Goal: Find specific page/section: Find specific page/section

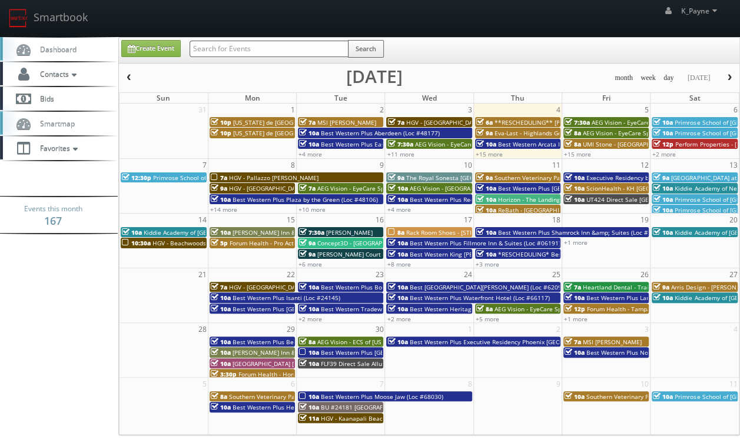
click at [223, 48] on input "text" at bounding box center [269, 49] width 159 height 16
type input "chicago"
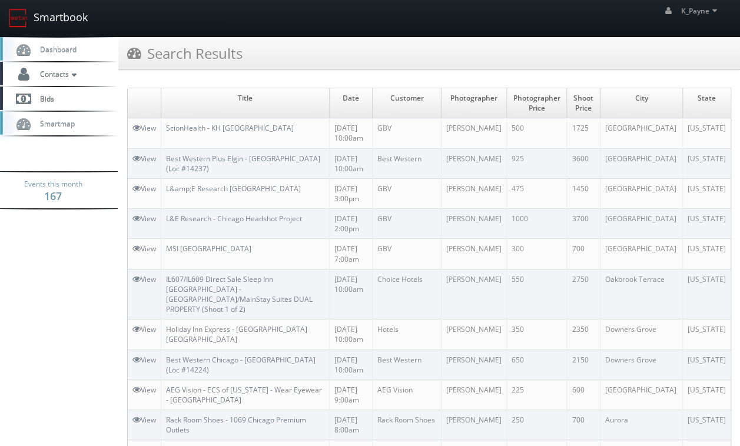
click at [65, 18] on link "Smartbook" at bounding box center [48, 18] width 97 height 37
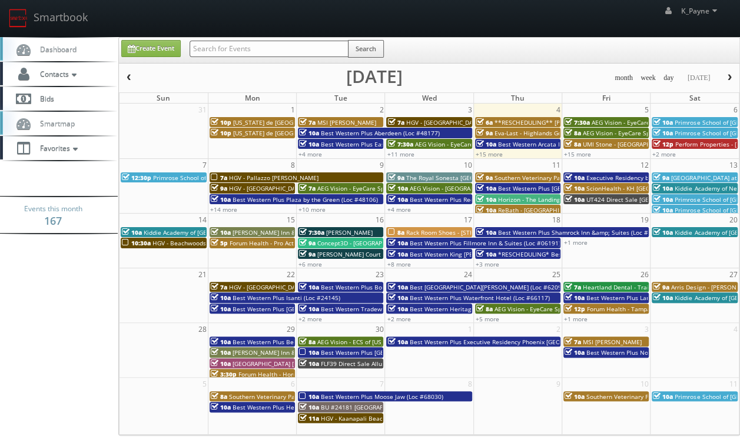
click at [221, 48] on input "text" at bounding box center [269, 49] width 159 height 16
click at [230, 51] on input "text" at bounding box center [269, 49] width 159 height 16
type input "shoreview"
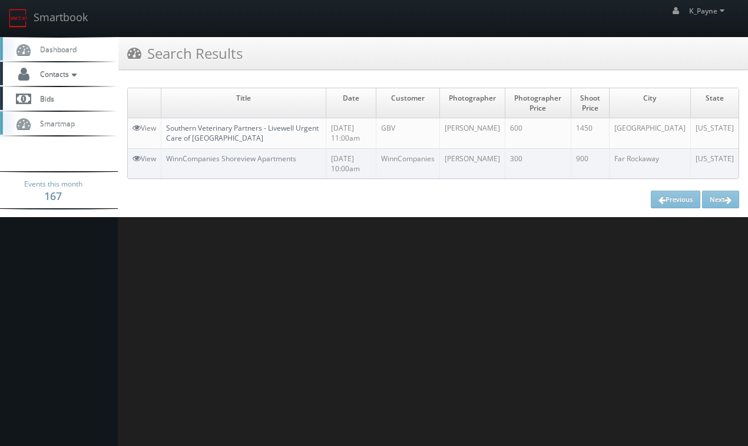
click at [208, 131] on link "Southern Veterinary Partners - Livewell Urgent Care of [GEOGRAPHIC_DATA]" at bounding box center [242, 133] width 153 height 20
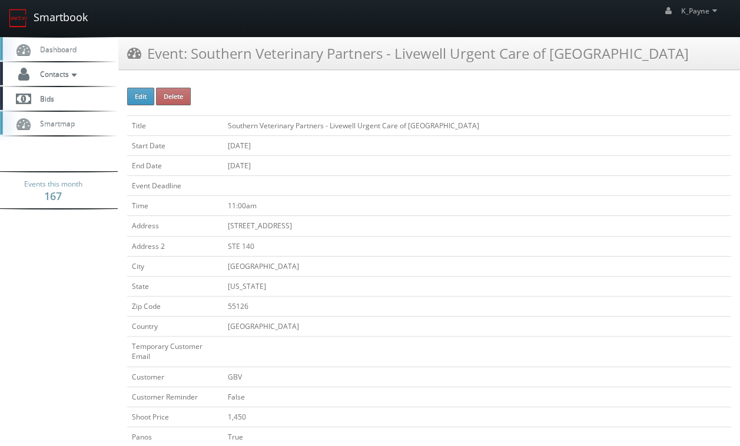
click at [62, 19] on link "Smartbook" at bounding box center [48, 18] width 97 height 37
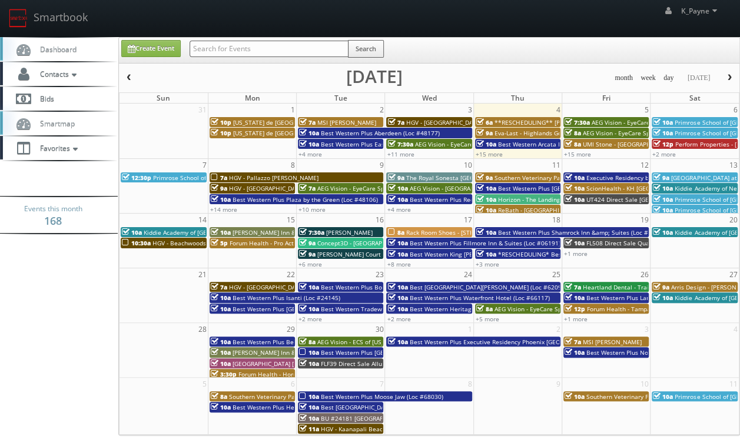
click at [196, 47] on input "text" at bounding box center [269, 49] width 159 height 16
type input "nd096"
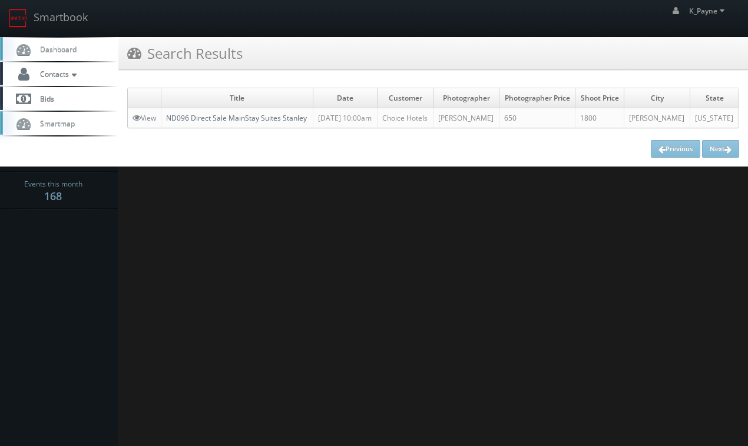
click at [234, 120] on link "ND096 Direct Sale MainStay Suites Stanley" at bounding box center [236, 118] width 141 height 10
